Goal: Task Accomplishment & Management: Manage account settings

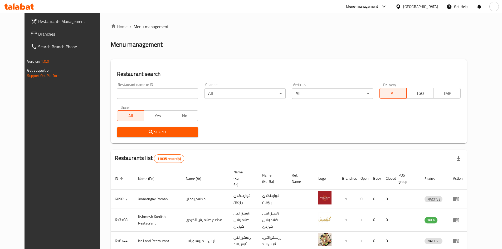
click at [126, 90] on input "search" at bounding box center [157, 93] width 81 height 11
type input "س"
type input "self kitchen"
click at [146, 134] on span "Search" at bounding box center [157, 132] width 73 height 7
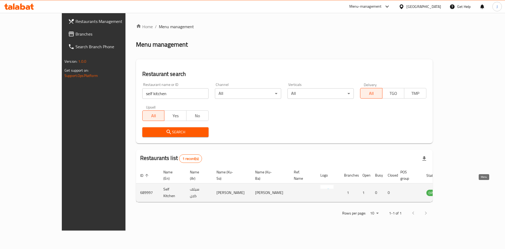
click at [461, 189] on icon "enhanced table" at bounding box center [457, 192] width 6 height 6
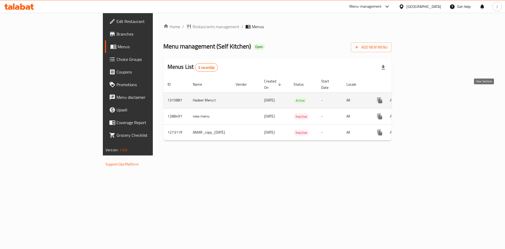
click at [424, 96] on link "enhanced table" at bounding box center [418, 100] width 13 height 13
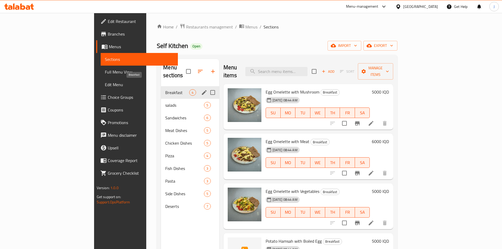
click at [165, 89] on span "Breakfast" at bounding box center [177, 92] width 24 height 6
click at [165, 102] on span "salads" at bounding box center [177, 105] width 24 height 6
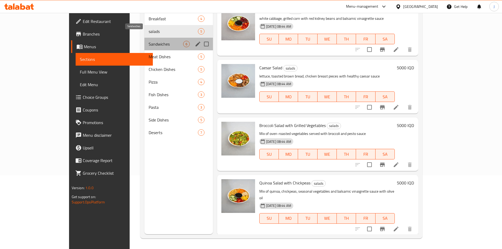
click at [148, 41] on span "Sandwiches" at bounding box center [165, 44] width 34 height 6
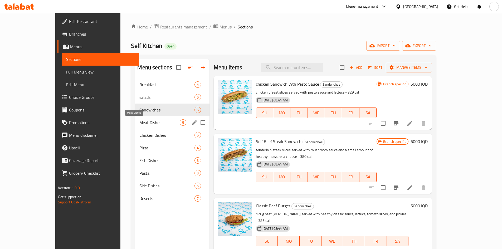
click at [139, 122] on span "Meat Dishes" at bounding box center [159, 122] width 40 height 6
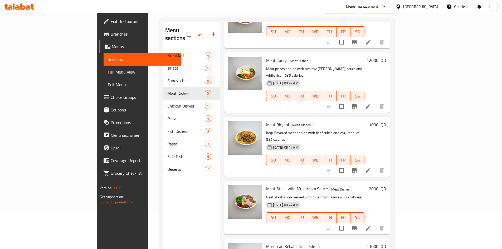
scroll to position [74, 0]
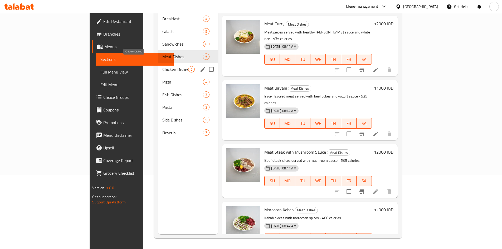
click at [162, 66] on span "Chicken Dishes" at bounding box center [175, 69] width 26 height 6
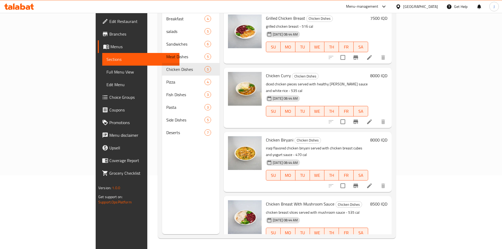
scroll to position [52, 0]
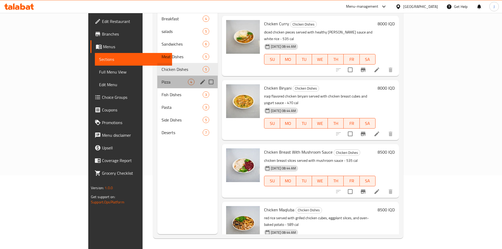
click at [157, 77] on div "Pizza 4" at bounding box center [187, 82] width 60 height 13
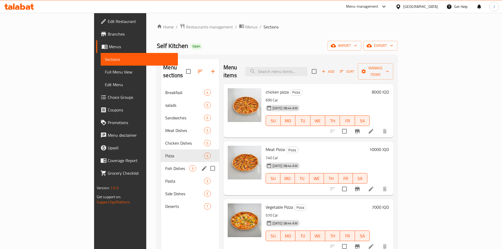
click at [165, 165] on span "Fish Dishes" at bounding box center [177, 168] width 24 height 6
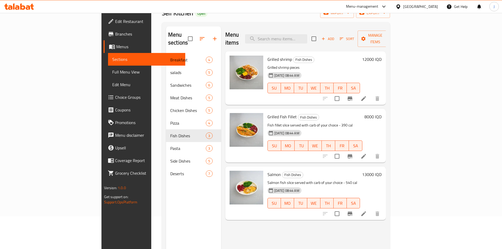
scroll to position [74, 0]
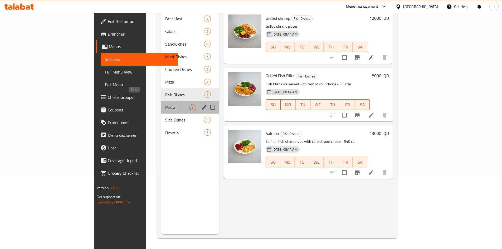
click at [165, 104] on span "Pasta" at bounding box center [177, 107] width 24 height 6
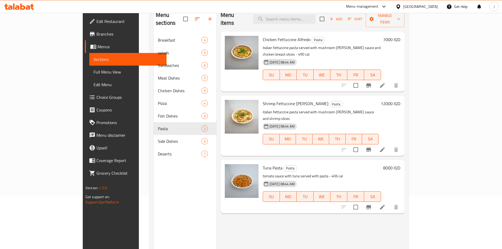
scroll to position [53, 0]
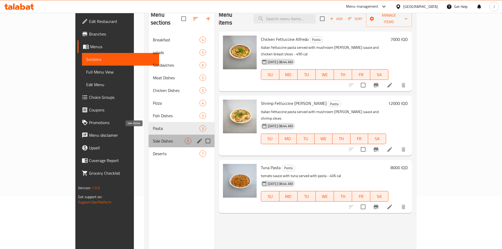
click at [153, 138] on span "Side Dishes" at bounding box center [169, 141] width 32 height 6
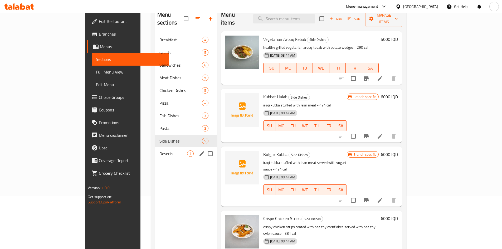
click at [155, 147] on div "Deserts 7" at bounding box center [186, 153] width 62 height 13
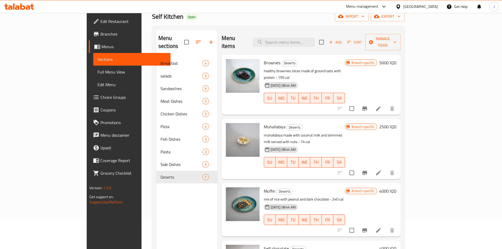
scroll to position [74, 0]
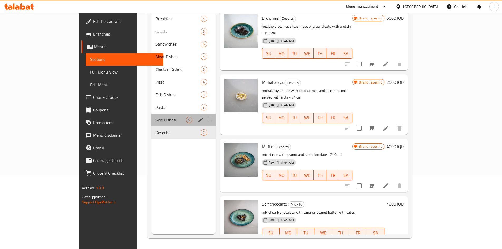
click at [151, 115] on div "Side Dishes 5" at bounding box center [183, 119] width 64 height 13
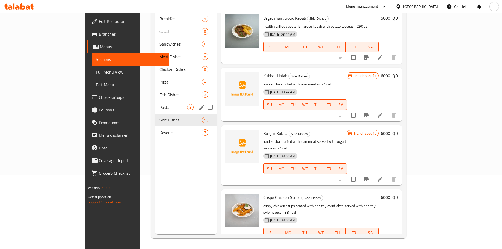
click at [155, 101] on div "Pasta 3" at bounding box center [186, 107] width 62 height 13
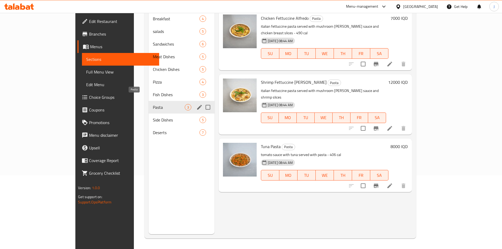
click at [148, 104] on div "Pasta 3" at bounding box center [181, 107] width 66 height 13
click at [148, 91] on div "Fish Dishes 3" at bounding box center [181, 94] width 66 height 13
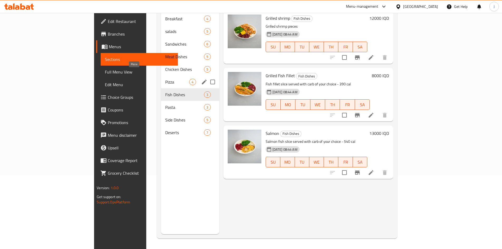
click at [165, 79] on span "Pizza" at bounding box center [177, 82] width 24 height 6
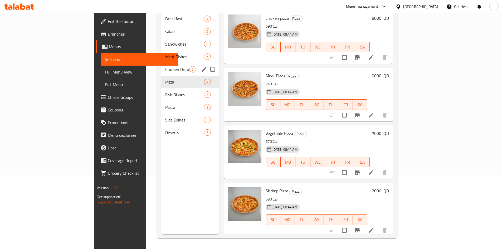
click at [161, 66] on div "Chicken Dishes 5" at bounding box center [190, 69] width 58 height 13
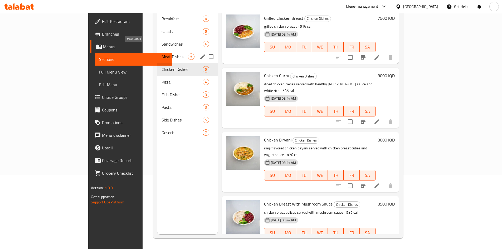
click at [161, 53] on span "Meat Dishes" at bounding box center [174, 56] width 26 height 6
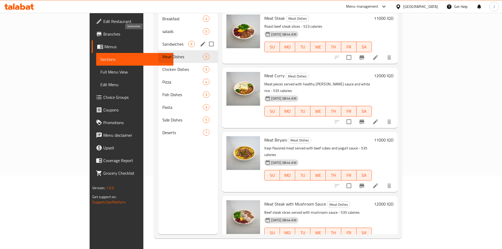
drag, startPoint x: 109, startPoint y: 36, endPoint x: 117, endPoint y: 46, distance: 12.6
click at [162, 41] on span "Sandwiches" at bounding box center [175, 44] width 26 height 6
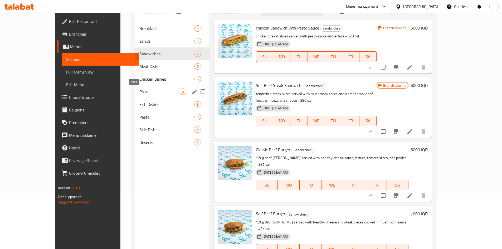
scroll to position [21, 0]
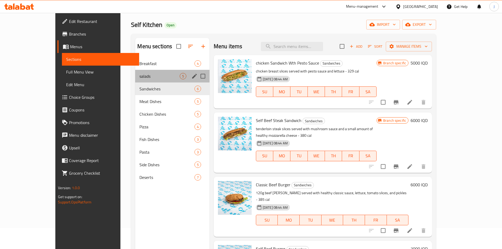
click at [135, 76] on div "salads 5" at bounding box center [172, 76] width 74 height 13
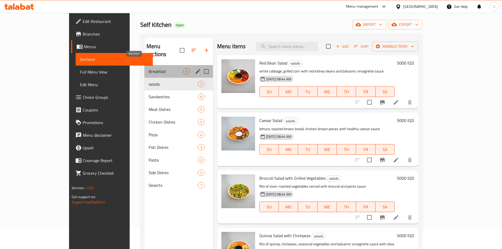
click at [148, 68] on span "Breakfast" at bounding box center [165, 71] width 34 height 6
